Goal: Task Accomplishment & Management: Use online tool/utility

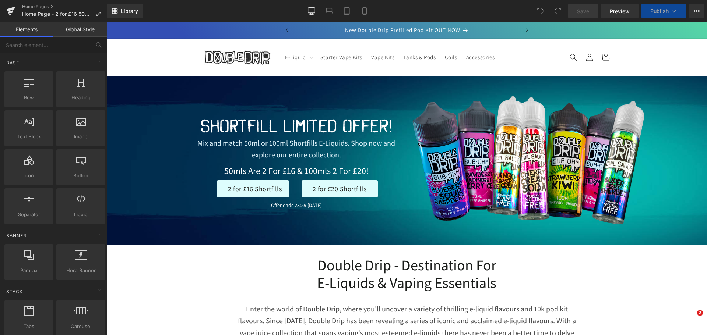
click at [267, 126] on h1 "Shortfill LIMITED OFFER!" at bounding box center [296, 126] width 210 height 22
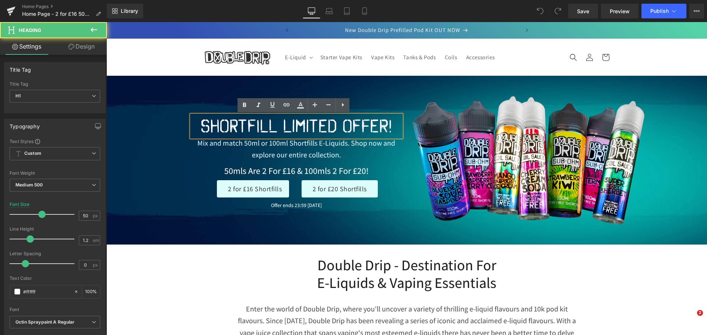
click at [269, 127] on h1 "Shortfill LIMITED OFFER!" at bounding box center [296, 126] width 210 height 22
click at [273, 127] on h1 "Shortfill LIMITED OFFER!" at bounding box center [296, 126] width 210 height 22
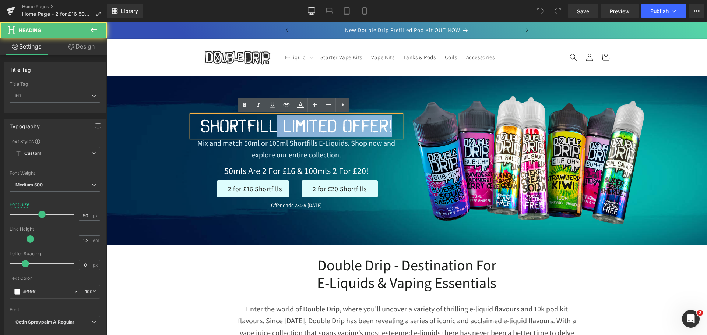
drag, startPoint x: 364, startPoint y: 125, endPoint x: 275, endPoint y: 120, distance: 89.9
click at [275, 120] on h1 "Shortfill LIMITED OFFER!" at bounding box center [296, 126] width 210 height 22
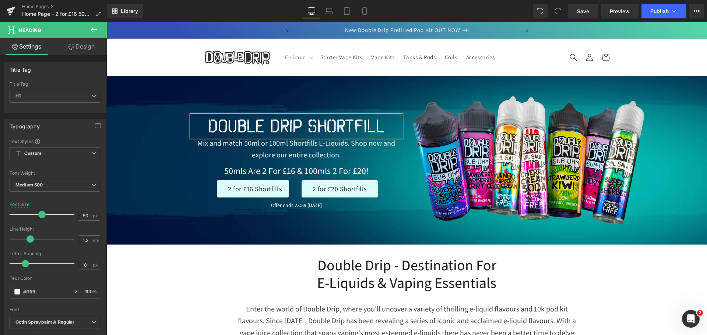
click at [380, 126] on h1 "Double Drip Shortfill" at bounding box center [296, 126] width 210 height 22
click at [249, 143] on p "Mix and match 50ml or 100ml Shortfills E-Liquids. Shop now and explore our enti…" at bounding box center [296, 149] width 210 height 24
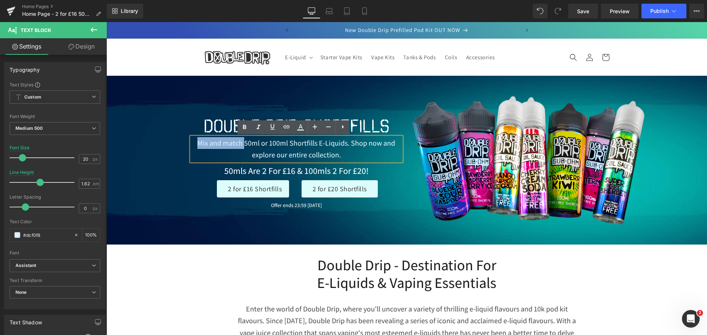
drag, startPoint x: 242, startPoint y: 144, endPoint x: 197, endPoint y: 145, distance: 44.9
click at [197, 145] on p "Mix and match 50ml or 100ml Shortfills E-Liquids. Shop now and explore our enti…" at bounding box center [296, 149] width 210 height 24
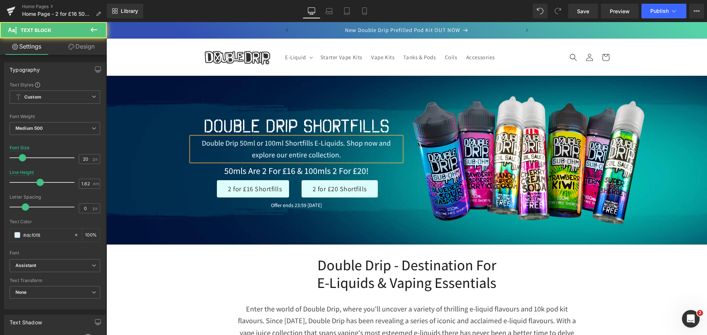
click at [260, 144] on p "Double Drip 50ml or 100ml Shortfills E-Liquids. Shop now and explore our entire…" at bounding box center [296, 149] width 210 height 24
click at [309, 144] on p "Double Drip 50ml & 100ml Shortfills E-Liquids. Shop now and explore our entire …" at bounding box center [296, 149] width 210 height 24
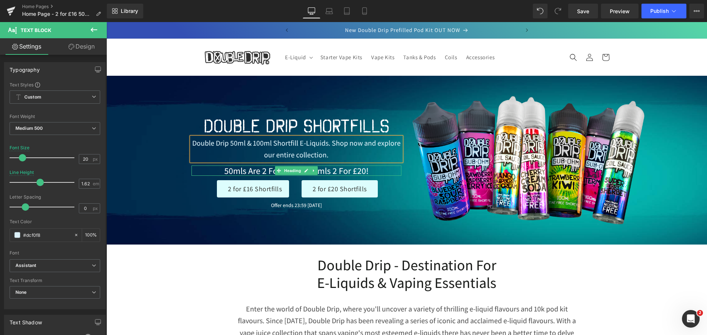
click at [353, 169] on h1 "50mls are 2 for £16 & 100mls 2 for £20!" at bounding box center [296, 171] width 210 height 11
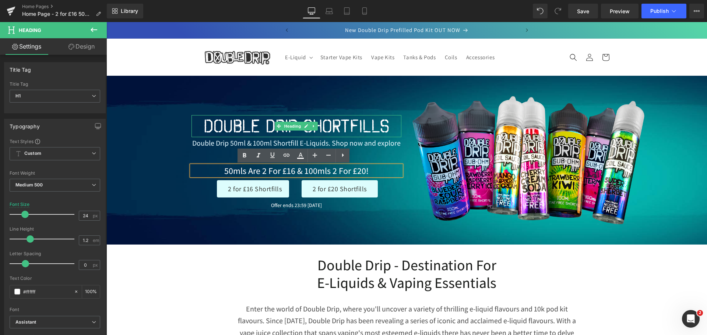
click at [354, 124] on h1 "Double Drip Shortfills" at bounding box center [296, 126] width 210 height 22
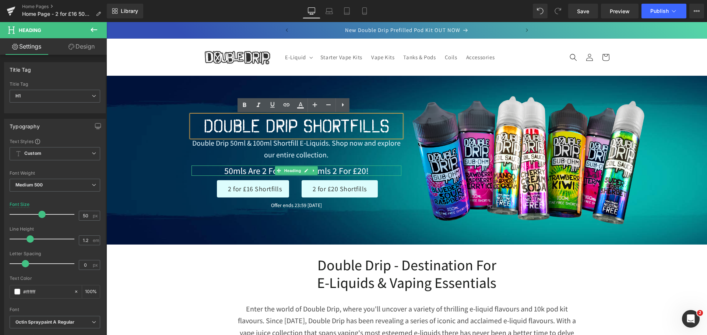
click at [256, 172] on h1 "50mls are 2 for £16 & 100mls 2 for £20!" at bounding box center [296, 171] width 210 height 11
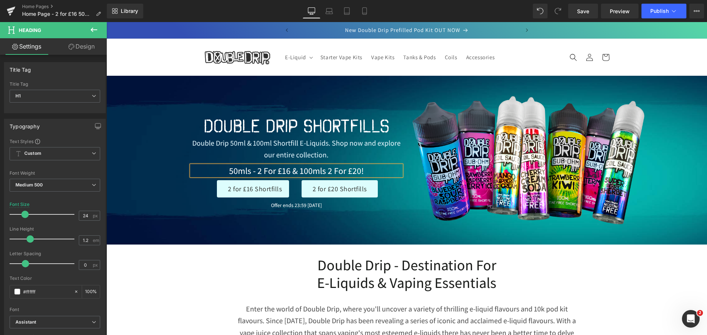
click at [323, 171] on h1 "50mls - 2 for £16 & 100mls 2 for £20!" at bounding box center [296, 171] width 210 height 11
click at [363, 170] on h1 "50mls - 2 for £16 & 100mls - 2 for £20!" at bounding box center [296, 171] width 210 height 11
click at [283, 206] on span "Text Block" at bounding box center [292, 203] width 24 height 9
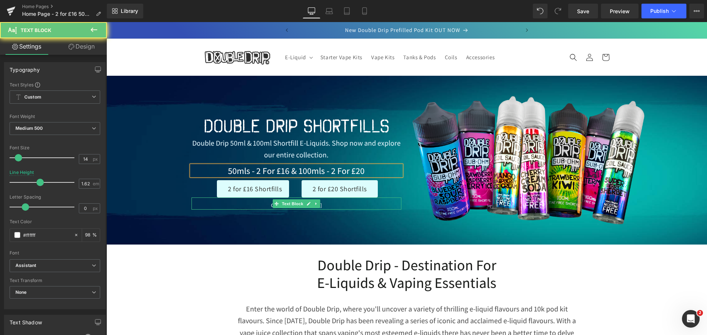
click at [267, 206] on p "Offer ends 23:59 [DATE]" at bounding box center [296, 205] width 210 height 8
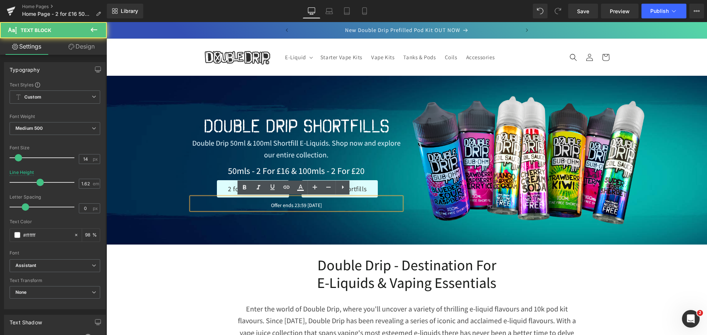
click at [276, 205] on p "Offer ends 23:59 [DATE]" at bounding box center [296, 205] width 210 height 8
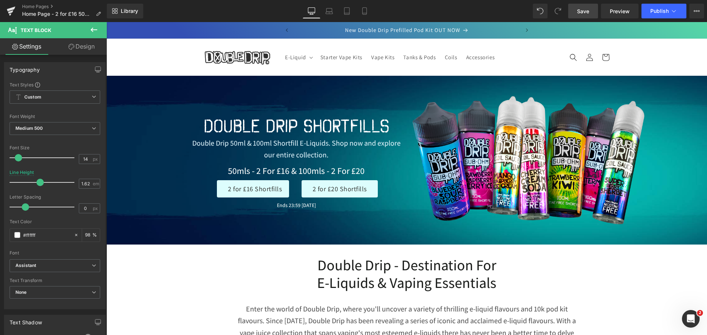
click at [580, 13] on span "Save" at bounding box center [583, 11] width 12 height 8
click at [586, 14] on span "Save" at bounding box center [583, 11] width 12 height 8
click at [322, 9] on link "Laptop" at bounding box center [329, 11] width 18 height 15
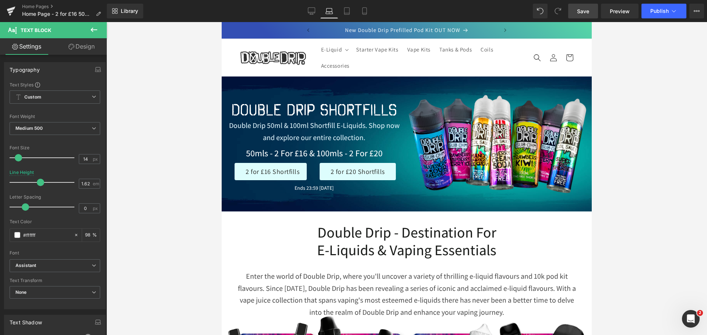
scroll to position [53, 0]
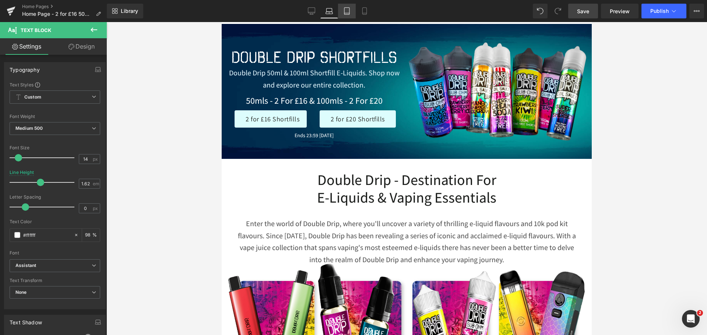
click at [346, 7] on icon at bounding box center [346, 10] width 7 height 7
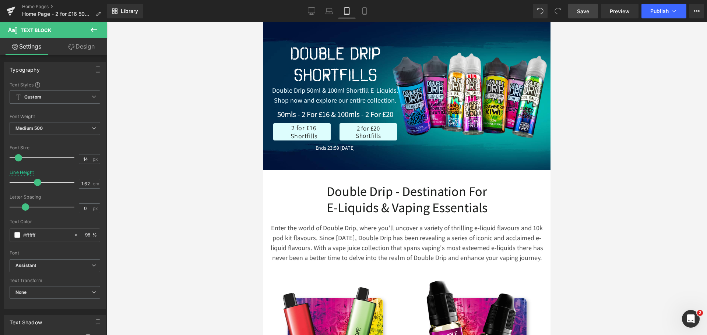
scroll to position [66, 0]
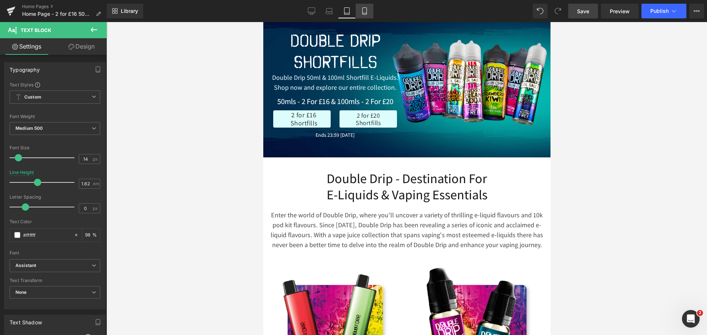
click at [364, 11] on icon at bounding box center [364, 10] width 7 height 7
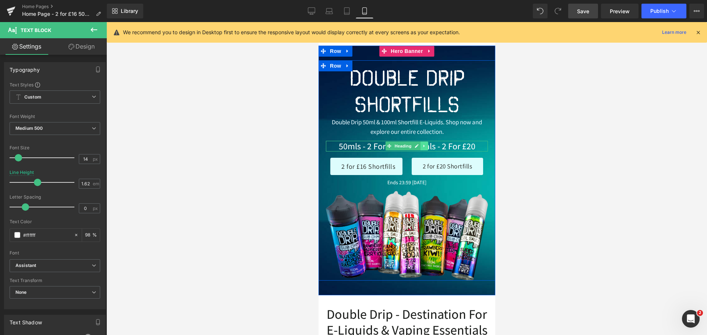
scroll to position [0, 0]
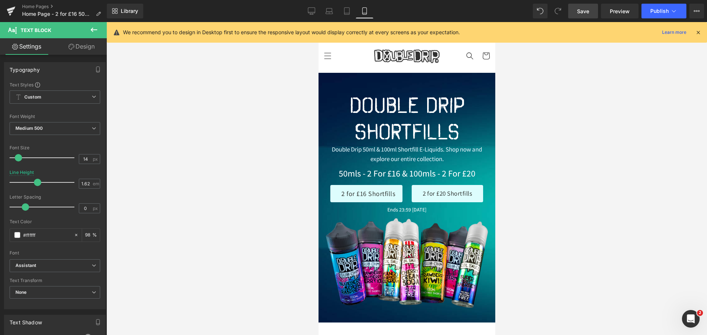
drag, startPoint x: 313, startPoint y: 6, endPoint x: 313, endPoint y: 32, distance: 26.1
click at [313, 6] on link "Desktop" at bounding box center [311, 11] width 18 height 15
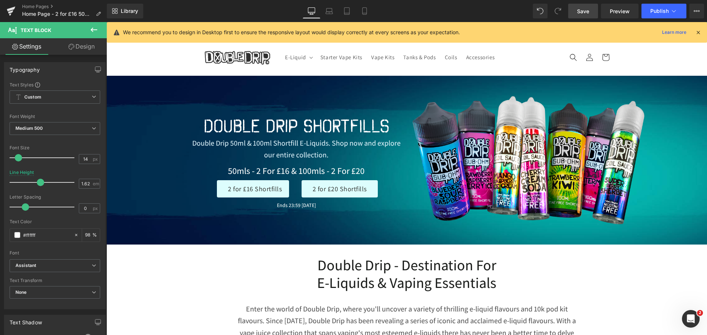
click at [587, 8] on span "Save" at bounding box center [583, 11] width 12 height 8
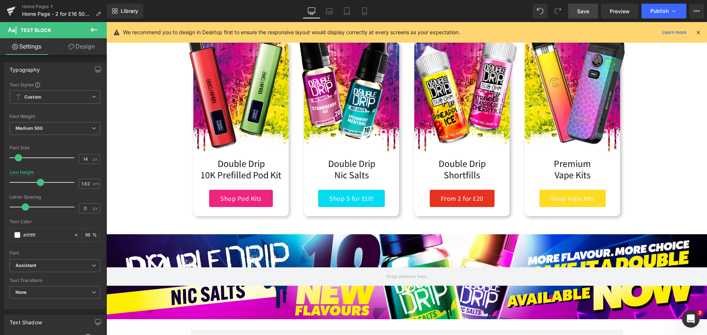
scroll to position [331, 0]
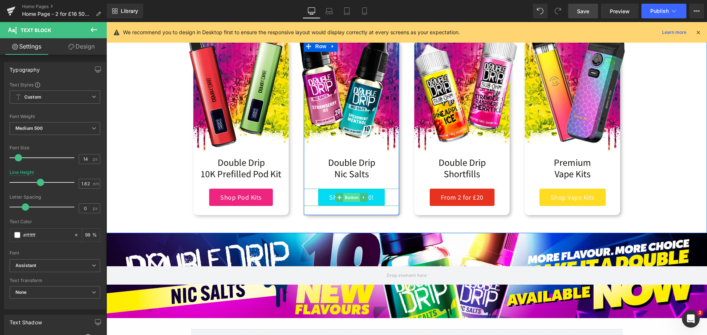
click at [352, 198] on span "Button" at bounding box center [351, 197] width 17 height 9
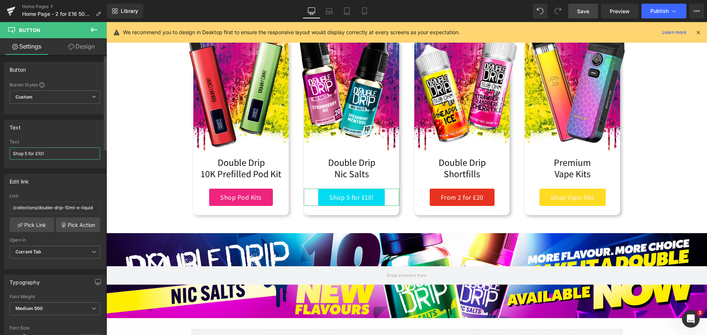
click at [58, 155] on input "Shop 5 for £10!" at bounding box center [55, 154] width 91 height 12
type input "Shop 5 for £10"
click at [672, 124] on div "Image Double Drip 10K Prefilled Pod Kit Text Block Shop Pod Kits Button Row Ima…" at bounding box center [406, 126] width 577 height 192
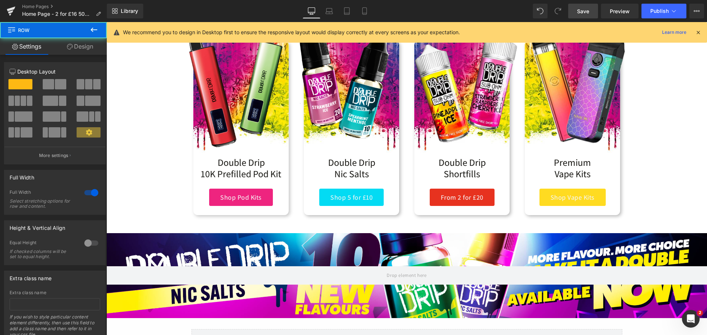
click at [585, 8] on span "Save" at bounding box center [583, 11] width 12 height 8
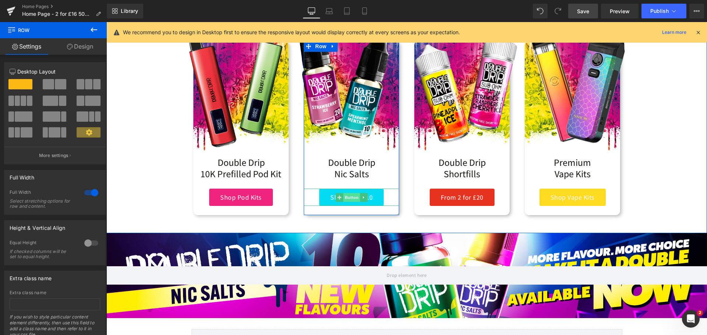
click at [349, 199] on span "Button" at bounding box center [351, 197] width 17 height 9
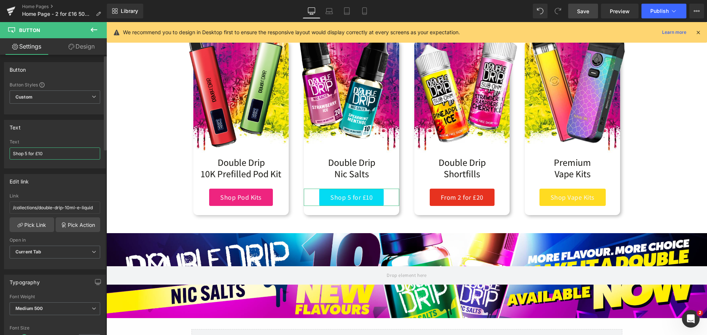
click at [28, 154] on input "Shop 5 for £10" at bounding box center [55, 154] width 91 height 12
type input "Shop 4 for £10"
click at [585, 13] on span "Save" at bounding box center [583, 11] width 12 height 8
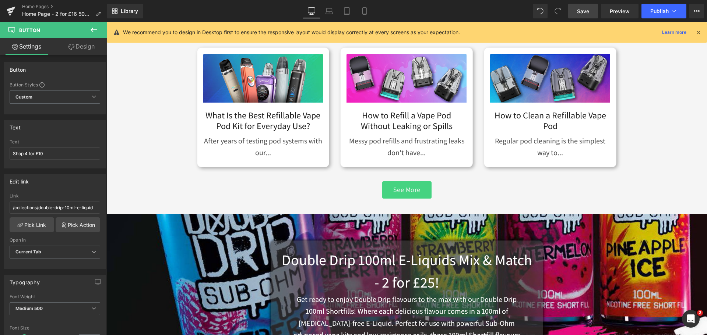
scroll to position [994, 0]
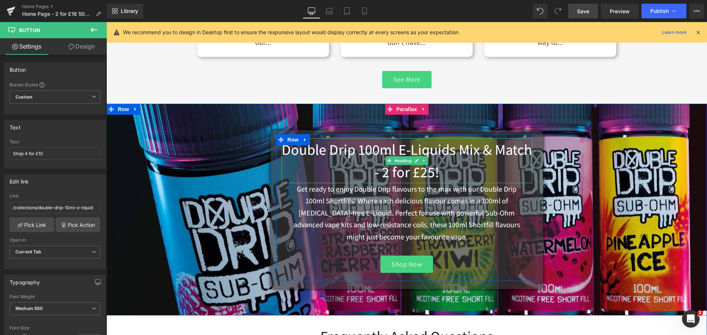
click at [449, 169] on h2 "Double Drip 100ml E-Liquids Mix & Match - 2 for £25!" at bounding box center [407, 160] width 250 height 45
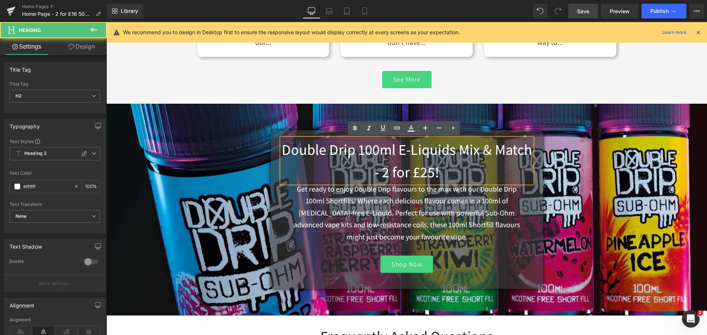
click at [455, 170] on h2 "Double Drip 100ml E-Liquids Mix & Match - 2 for £25!" at bounding box center [407, 160] width 250 height 45
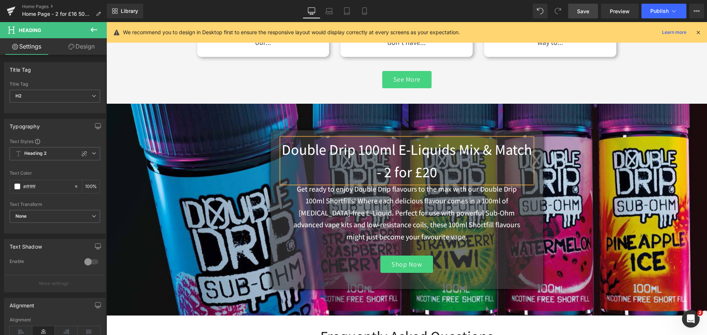
click at [476, 151] on h2 "Double Drip 100ml E-Liquids Mix & Match - 2 for £20" at bounding box center [407, 160] width 250 height 45
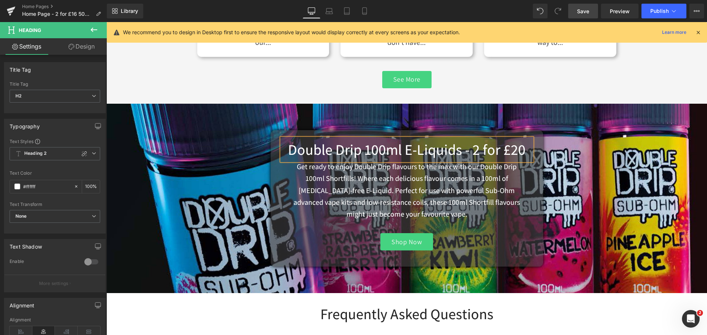
click at [585, 11] on span "Save" at bounding box center [583, 11] width 12 height 8
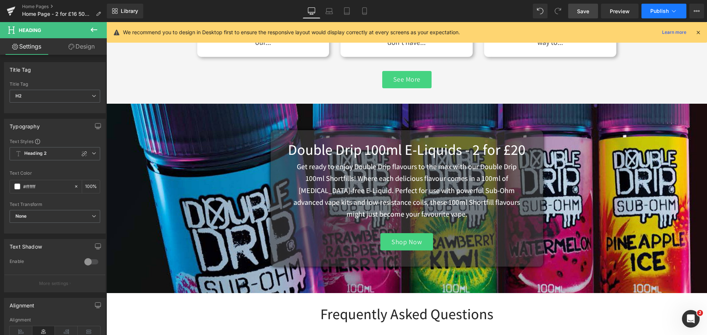
click at [659, 13] on span "Publish" at bounding box center [659, 11] width 18 height 6
click at [365, 8] on icon at bounding box center [364, 10] width 7 height 7
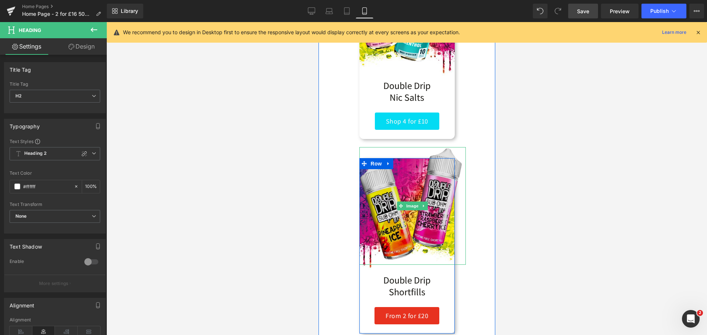
scroll to position [370, 0]
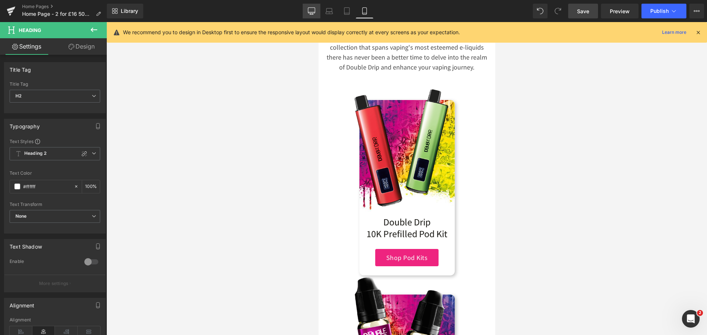
click at [316, 8] on link "Desktop" at bounding box center [311, 11] width 18 height 15
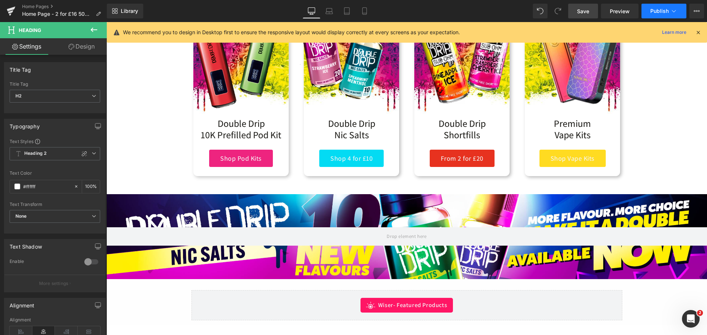
scroll to position [0, 0]
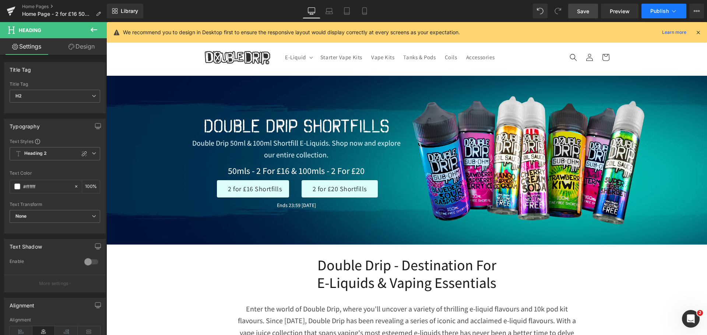
click at [664, 13] on span "Publish" at bounding box center [659, 11] width 18 height 6
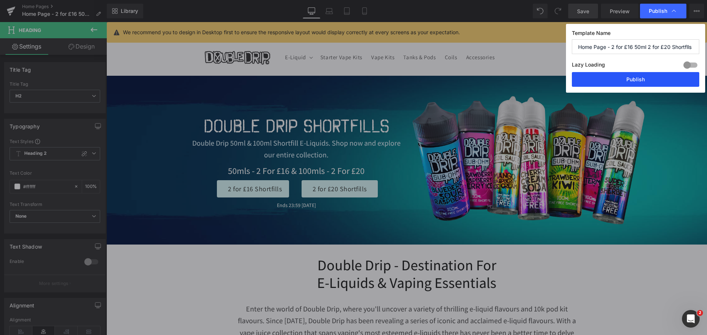
click at [647, 80] on button "Publish" at bounding box center [634, 79] width 127 height 15
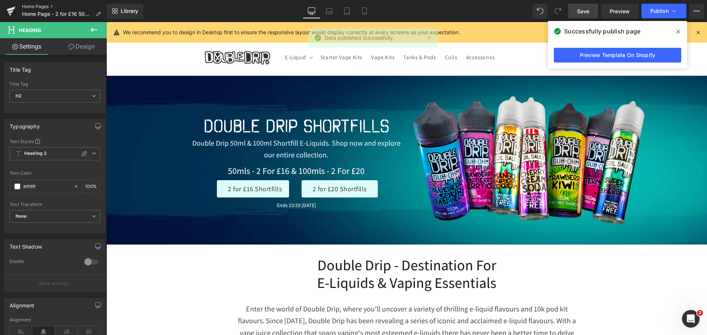
click at [38, 4] on link "Home Pages" at bounding box center [64, 7] width 85 height 6
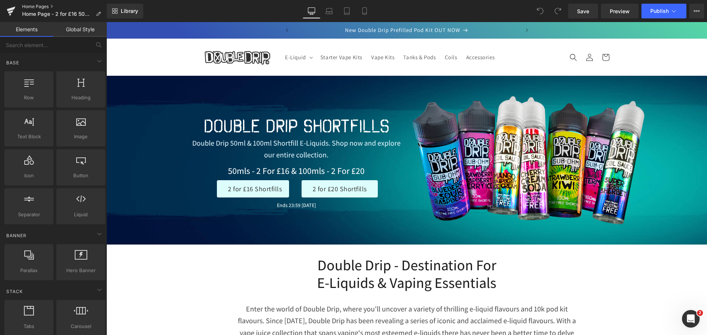
click at [40, 8] on link "Home Pages" at bounding box center [64, 7] width 85 height 6
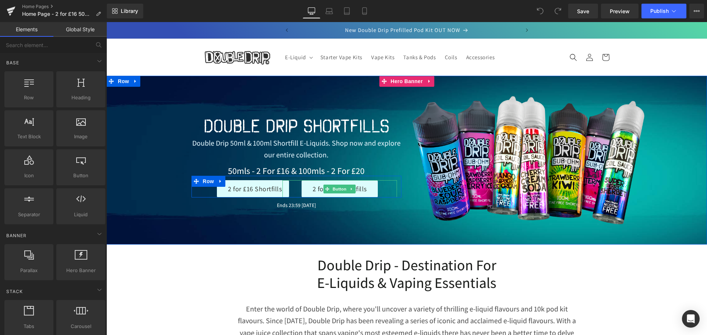
click at [341, 187] on span "Button" at bounding box center [339, 189] width 17 height 9
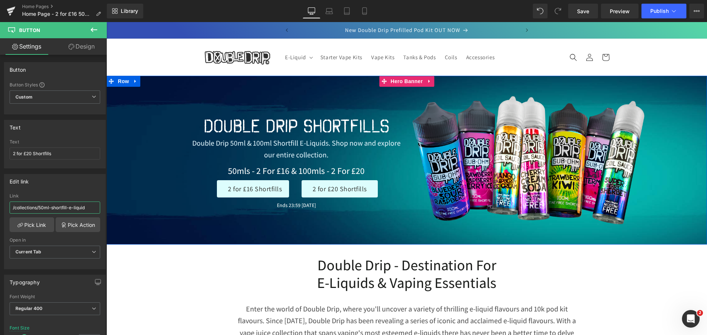
drag, startPoint x: 119, startPoint y: 230, endPoint x: 112, endPoint y: 208, distance: 22.9
paste input "https://www.doubledrip.co.uk/collections/double-drip?sort_by=best-selling&filte…"
drag, startPoint x: 8, startPoint y: 208, endPoint x: 13, endPoint y: 206, distance: 4.9
click at [0, 208] on div "Edit link https://www.doubledrip.co.uk/collections/double-drip?sort_by=best-sel…" at bounding box center [55, 219] width 110 height 101
click at [57, 210] on input "https://www.doubledrip.co.uk/collections/double-drip?sort_by=best-selling&filte…" at bounding box center [55, 208] width 91 height 12
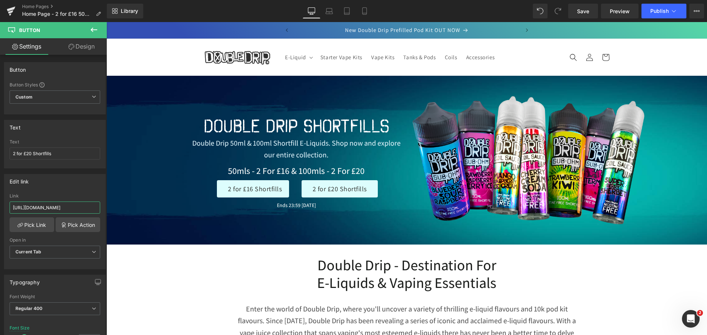
drag, startPoint x: 72, startPoint y: 208, endPoint x: -9, endPoint y: 208, distance: 81.7
click at [0, 208] on html "Button You are previewing how the will restyle your page. You can not edit Elem…" at bounding box center [353, 167] width 707 height 335
type input "/collections/double-drip?sort_by=best-selling&filter.p.product_type=100ml+Short…"
click at [577, 11] on span "Save" at bounding box center [583, 11] width 12 height 8
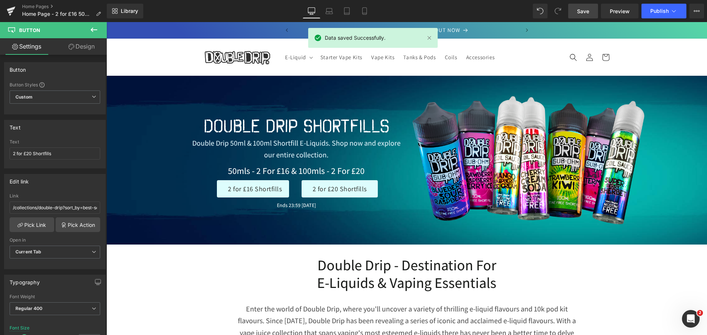
click at [362, 10] on icon at bounding box center [364, 11] width 4 height 7
type input "17"
type input "100"
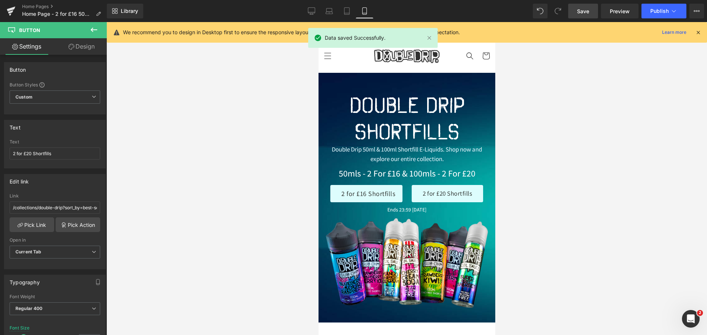
scroll to position [57, 0]
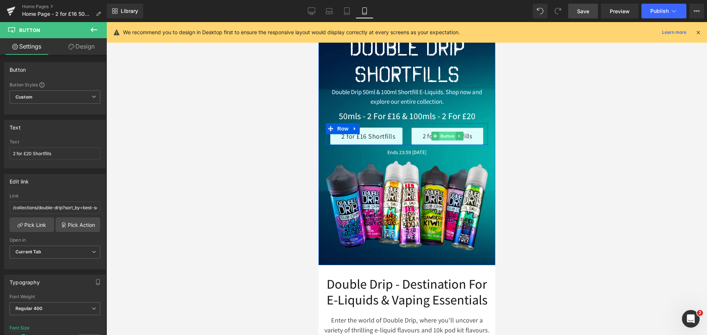
click at [441, 137] on span "Button" at bounding box center [446, 136] width 17 height 9
click at [655, 7] on button "Publish" at bounding box center [663, 11] width 45 height 15
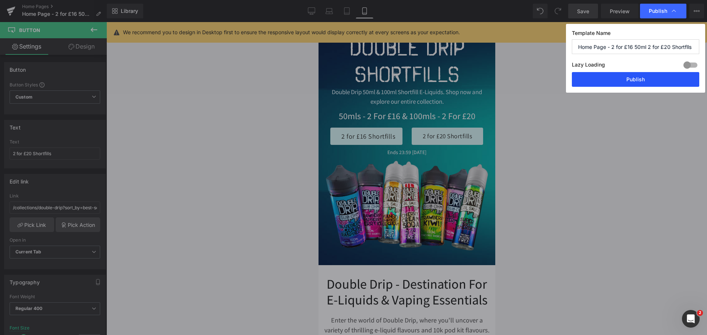
click at [626, 80] on button "Publish" at bounding box center [634, 79] width 127 height 15
